Goal: Task Accomplishment & Management: Manage account settings

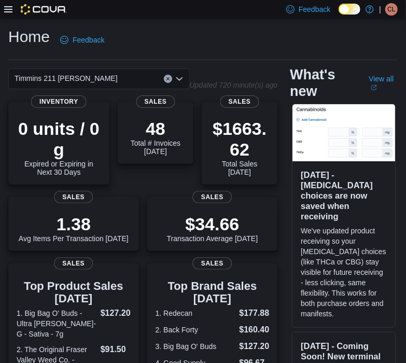
click at [395, 9] on span "CL" at bounding box center [391, 9] width 8 height 12
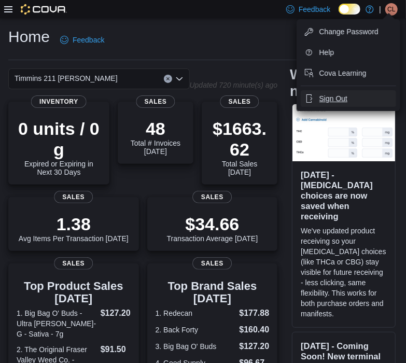
click at [347, 99] on button "Sign Out" at bounding box center [348, 98] width 95 height 17
